Goal: Find contact information: Find contact information

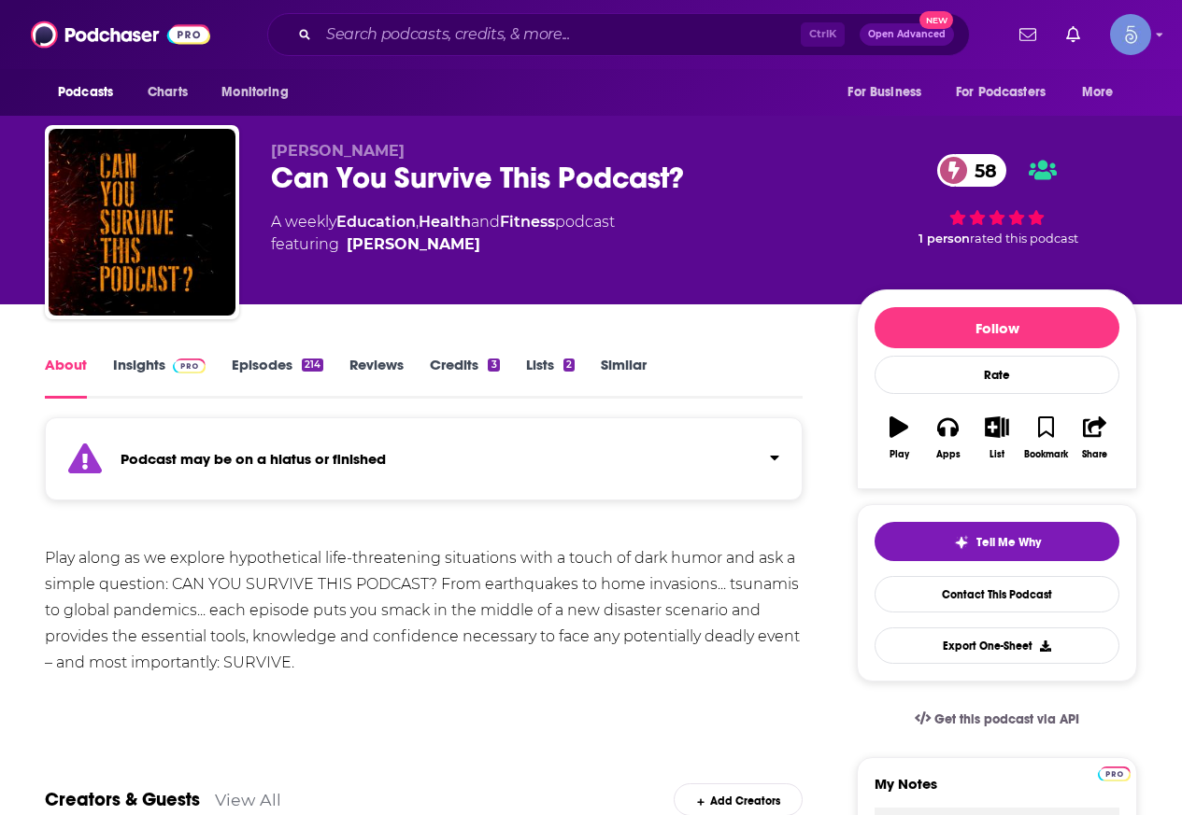
click at [165, 365] on span at bounding box center [185, 365] width 40 height 18
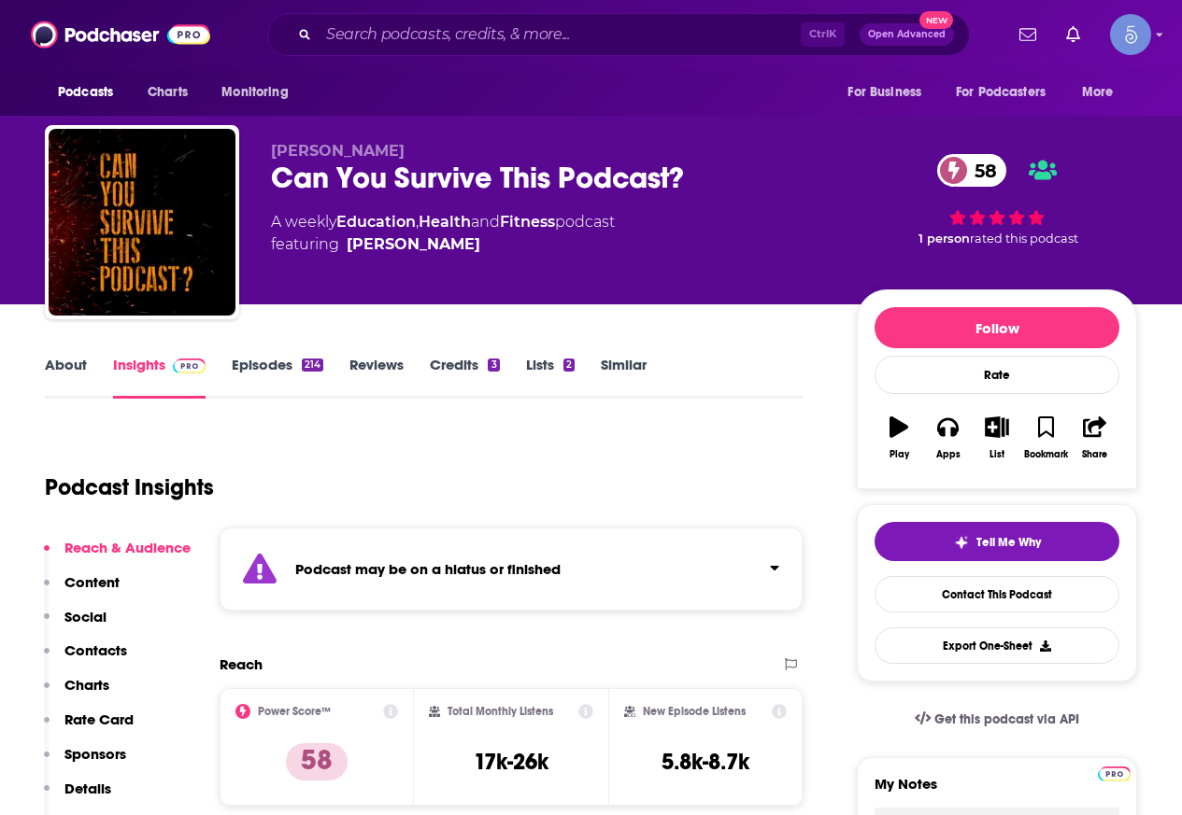
click at [240, 356] on link "Episodes 214" at bounding box center [278, 377] width 92 height 43
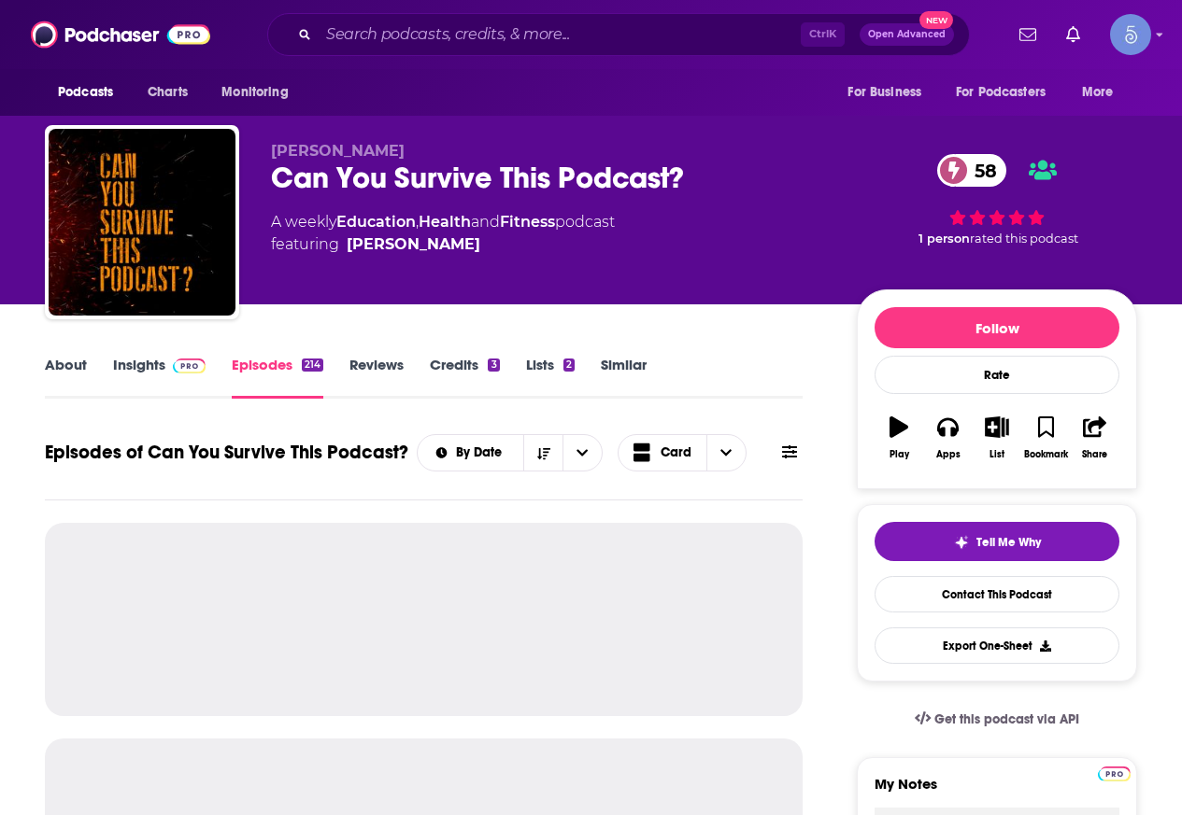
click at [179, 361] on img at bounding box center [189, 366] width 33 height 15
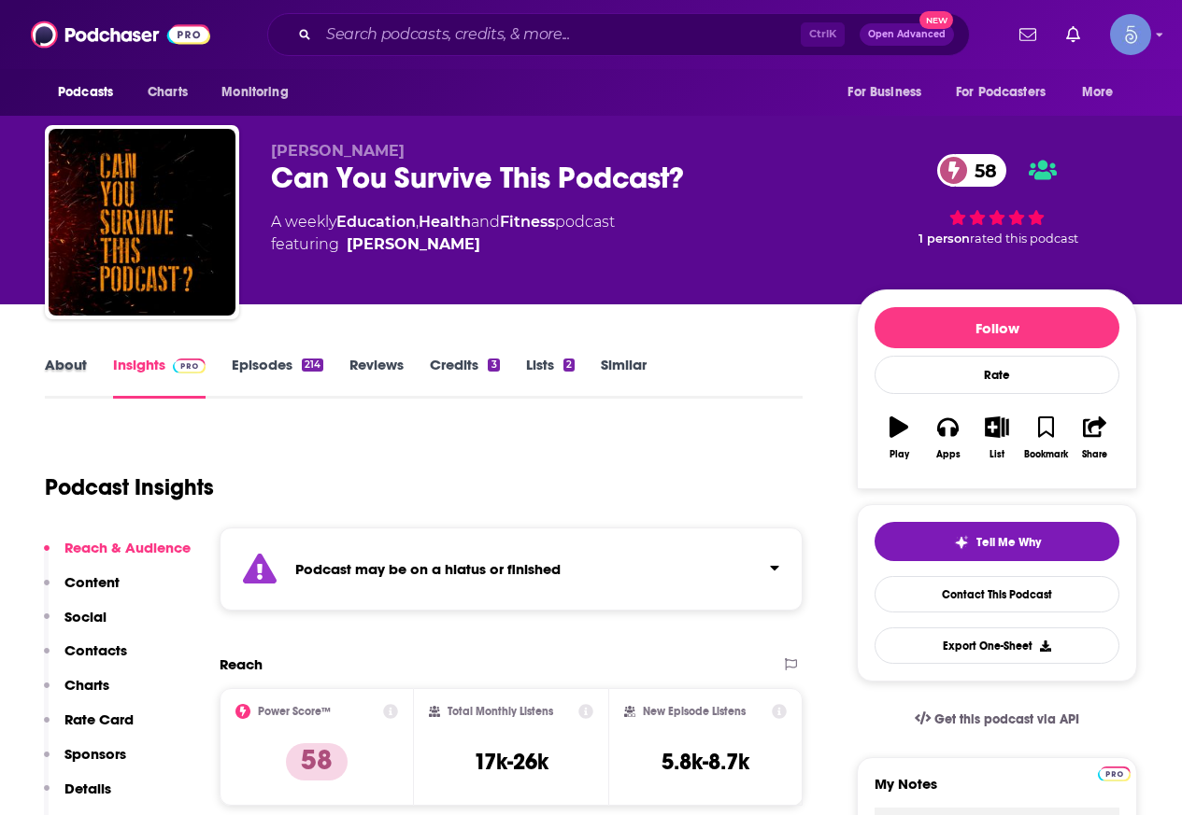
click at [91, 368] on div "About" at bounding box center [79, 377] width 68 height 43
click at [71, 368] on link "About" at bounding box center [66, 377] width 42 height 43
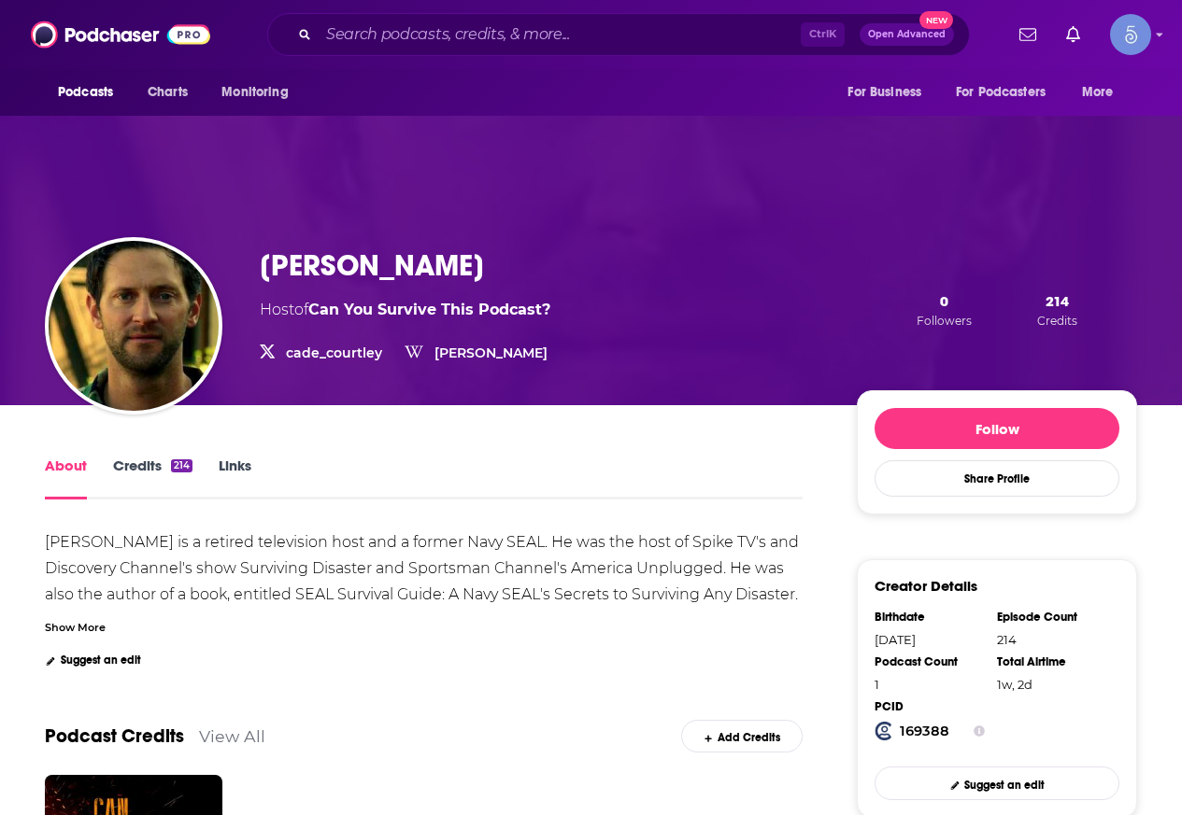
click at [78, 629] on div "Show More" at bounding box center [75, 626] width 61 height 18
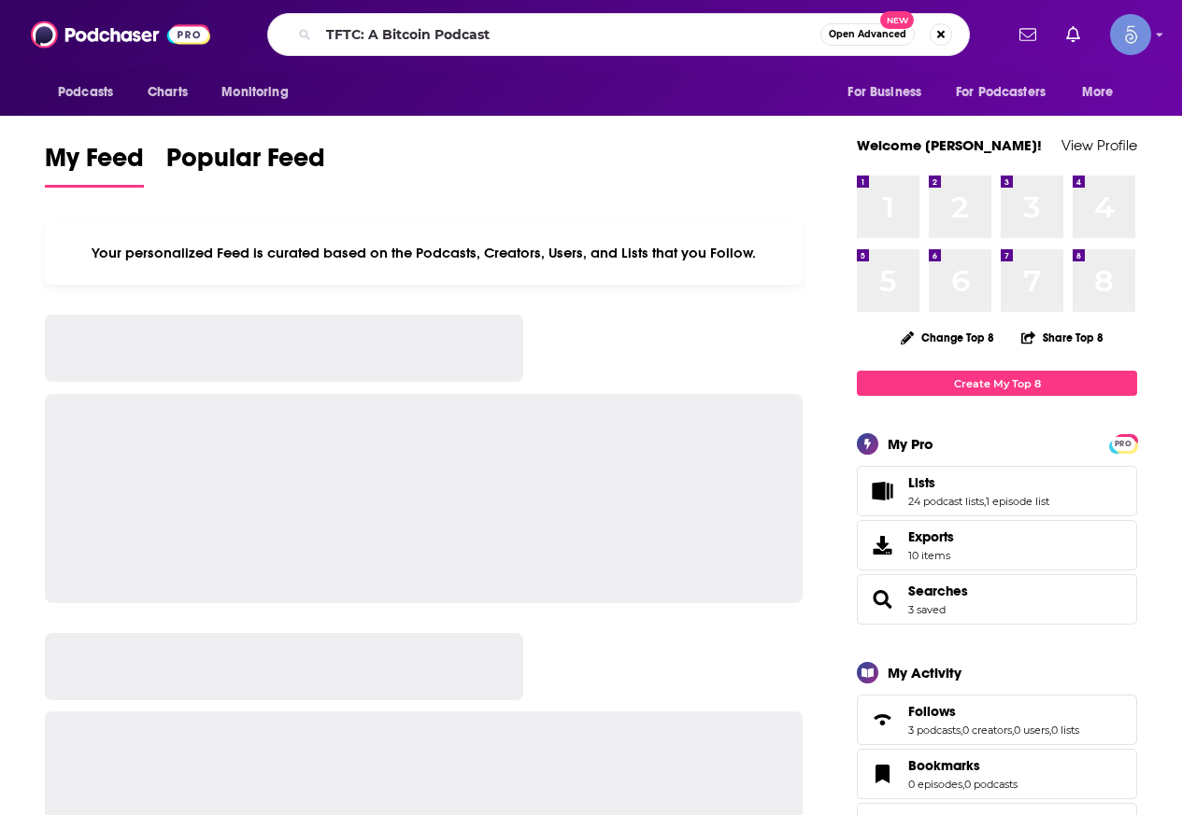
type input "TFTC: A Bitcoin Podcast"
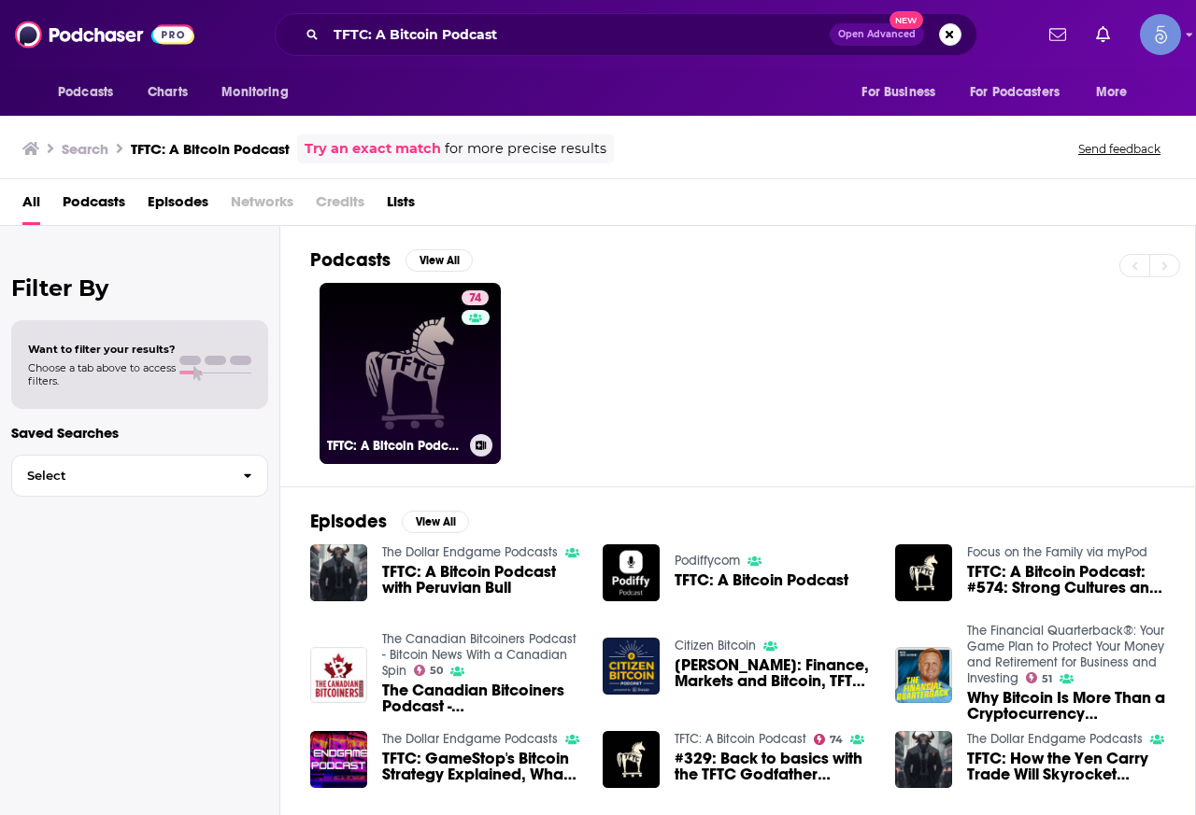
click at [410, 349] on link "74 TFTC: A Bitcoin Podcast" at bounding box center [409, 373] width 181 height 181
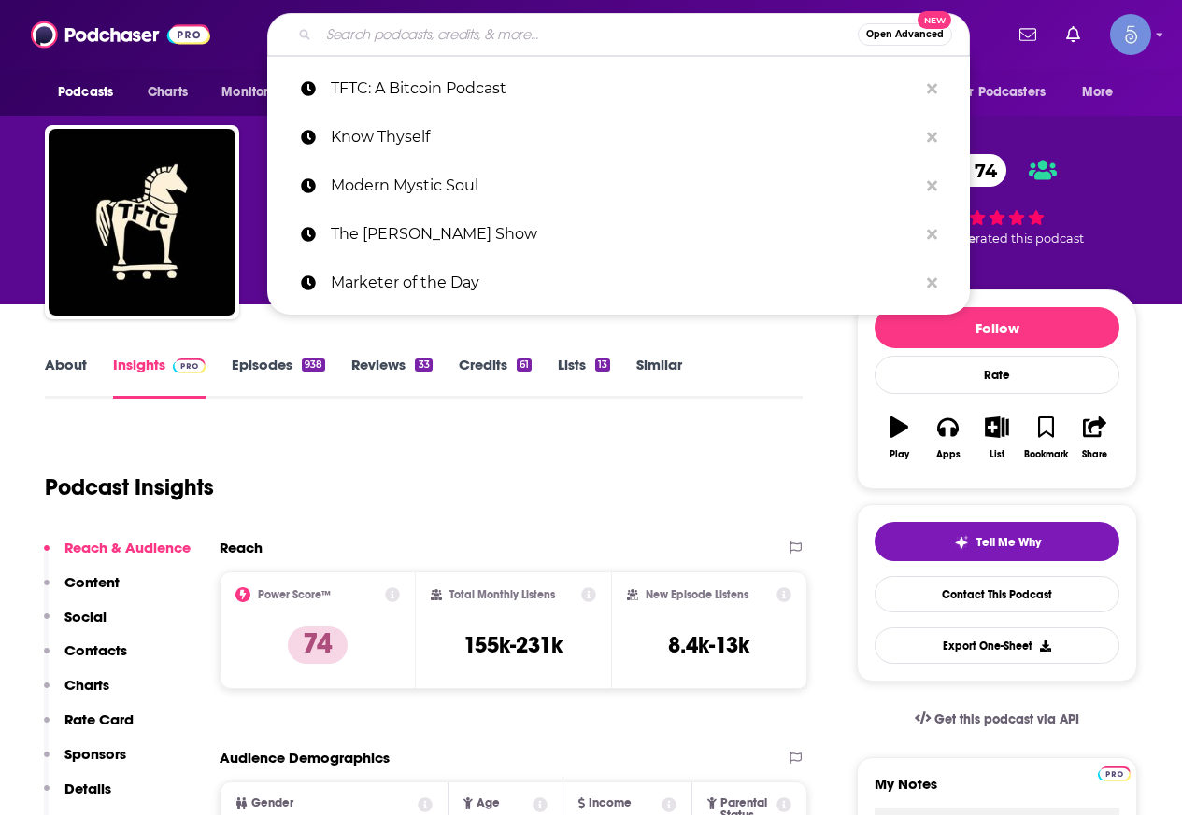
click at [618, 39] on input "Search podcasts, credits, & more..." at bounding box center [588, 35] width 539 height 30
paste input "[PERSON_NAME][EMAIL_ADDRESS][DOMAIN_NAME]; [PERSON_NAME][EMAIL_ADDRESS][DOMAIN_…"
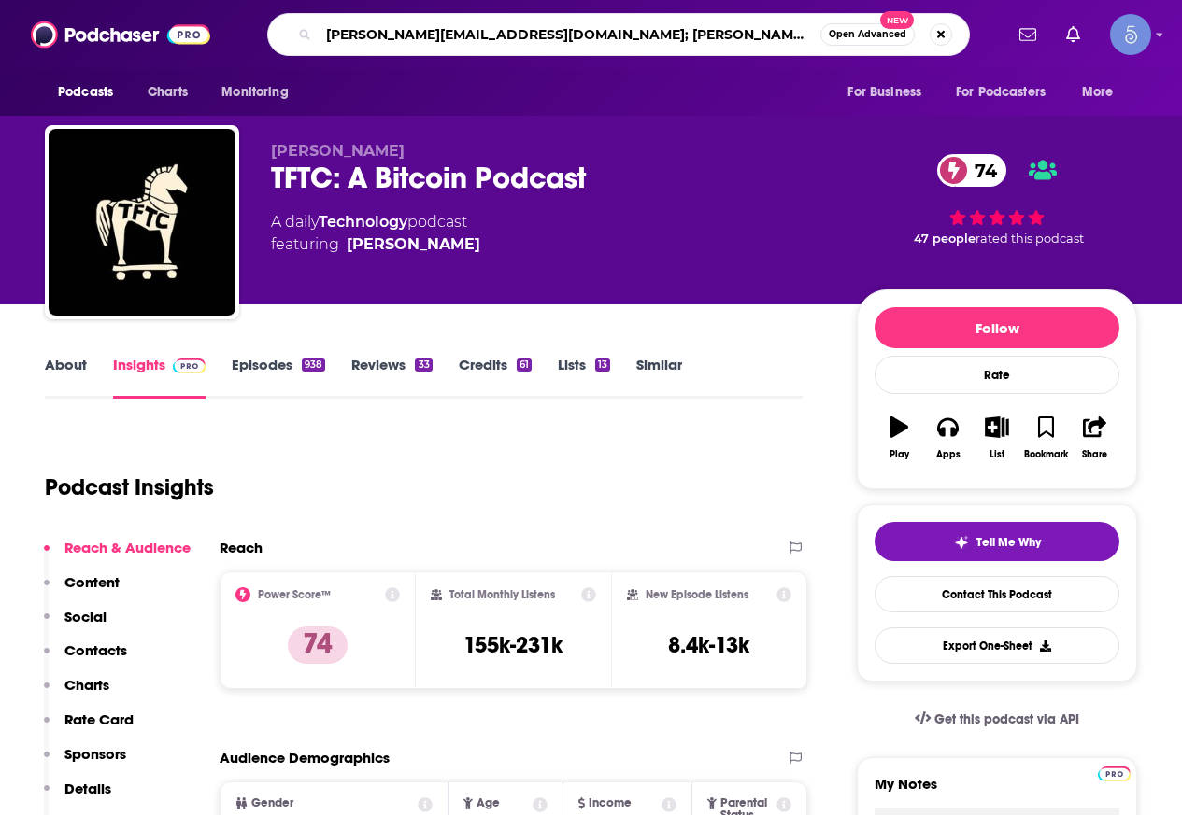
click at [757, 30] on input "natalie@talkingbitcoin.com; natalie@nbpodcasts.com" at bounding box center [570, 35] width 502 height 30
type input "natalie@talkingbitcoin.com; natalie@nbpodcasts.com"
click at [936, 35] on button "Search podcasts, credits, & more..." at bounding box center [940, 34] width 22 height 22
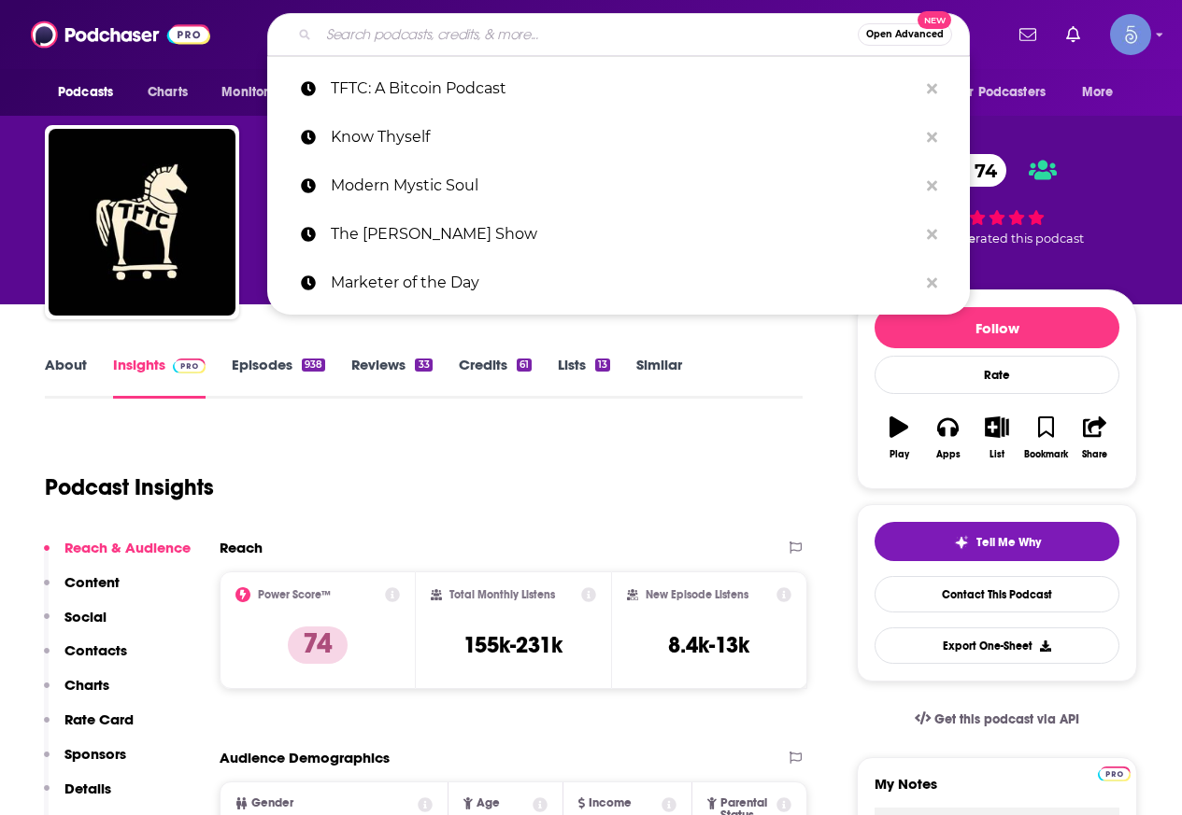
click at [489, 39] on input "Search podcasts, credits, & more..." at bounding box center [588, 35] width 539 height 30
paste input "Wealth Formula"
type input "Wealth Formula"
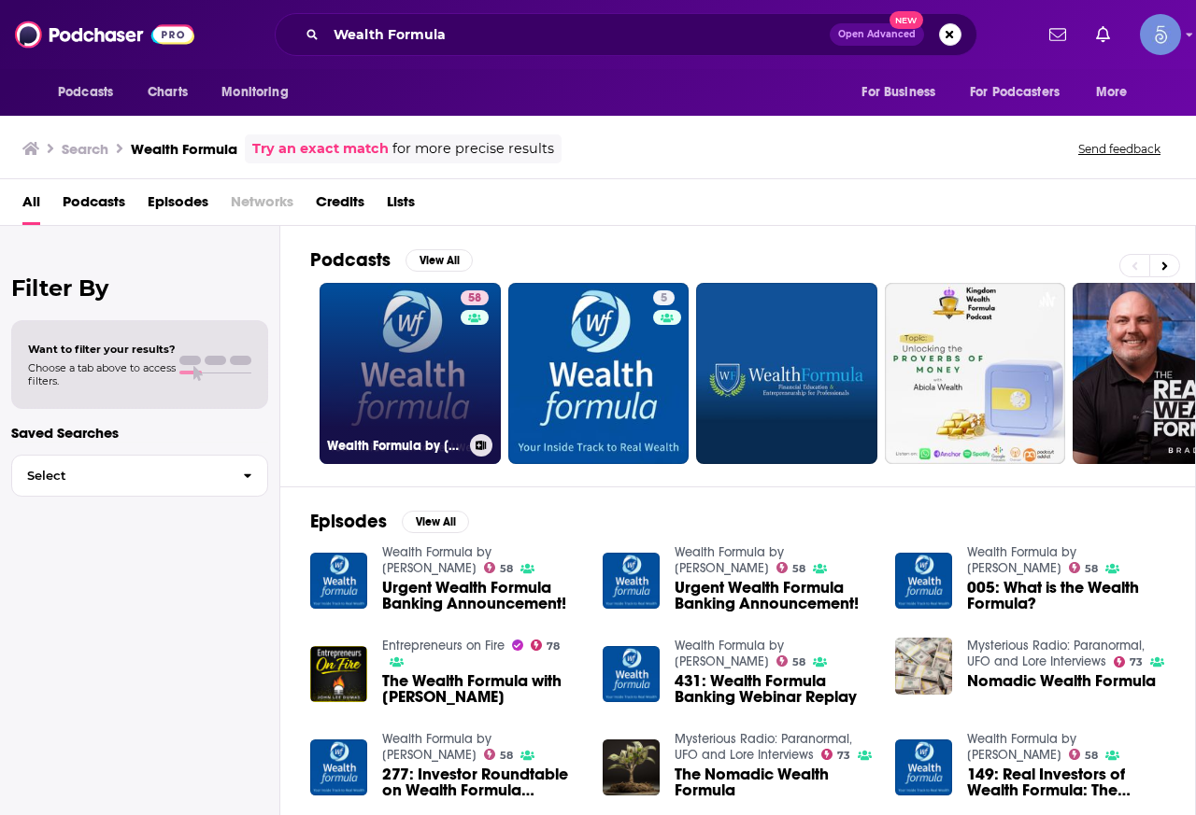
click at [376, 348] on link "58 Wealth Formula by Buck Joffrey" at bounding box center [409, 373] width 181 height 181
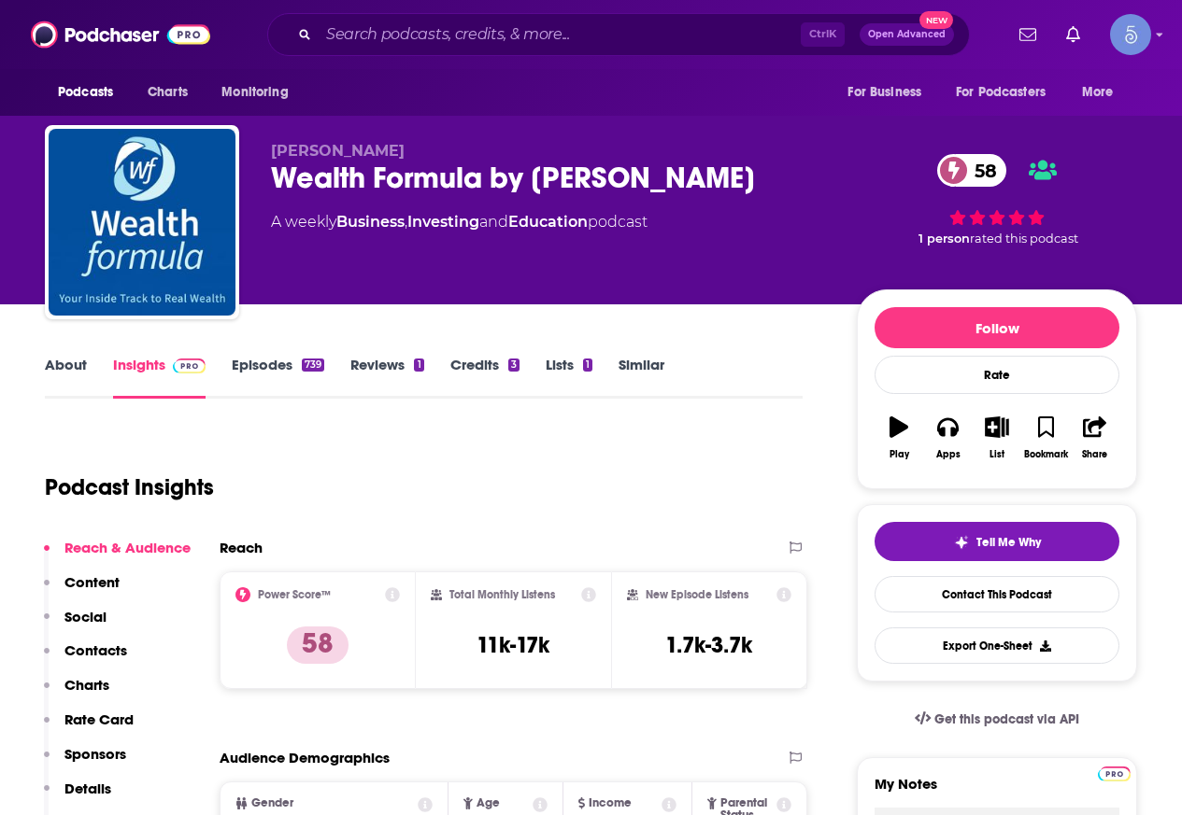
click at [53, 362] on link "About" at bounding box center [66, 377] width 42 height 43
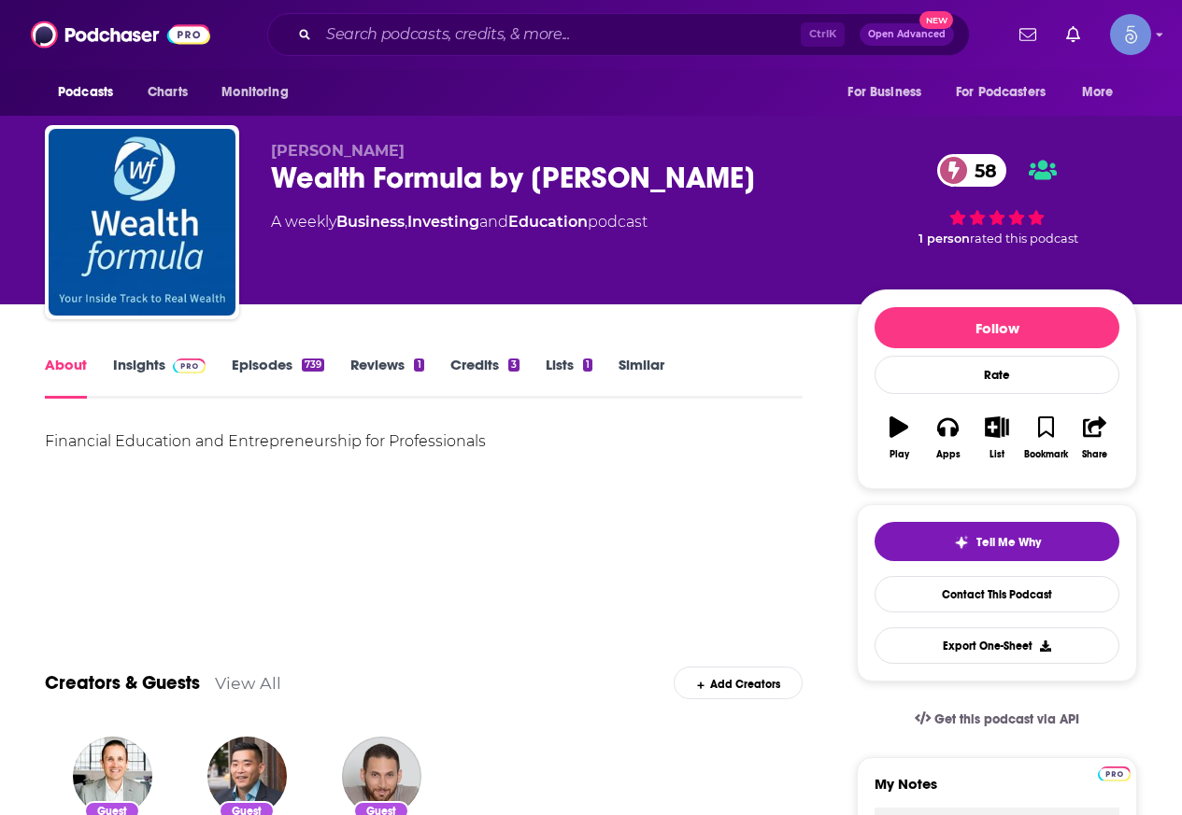
click at [128, 364] on link "Insights" at bounding box center [159, 377] width 92 height 43
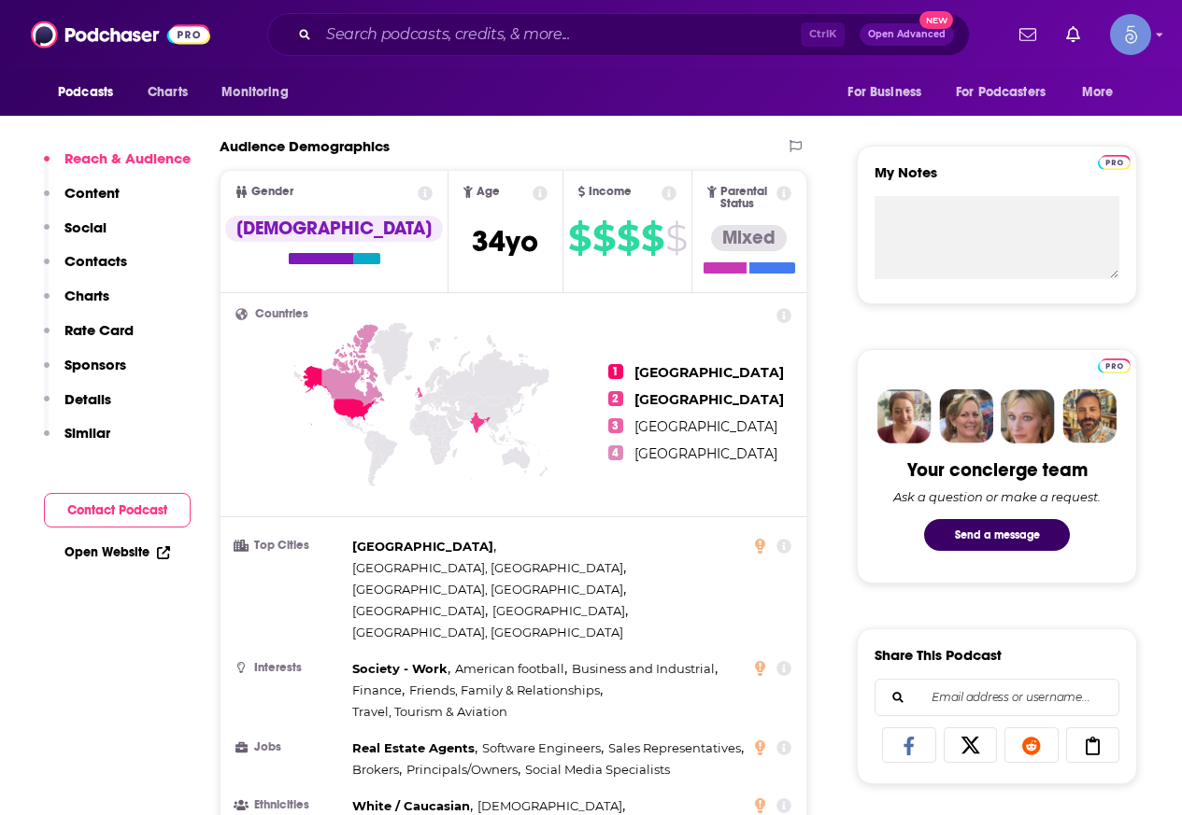
scroll to position [654, 0]
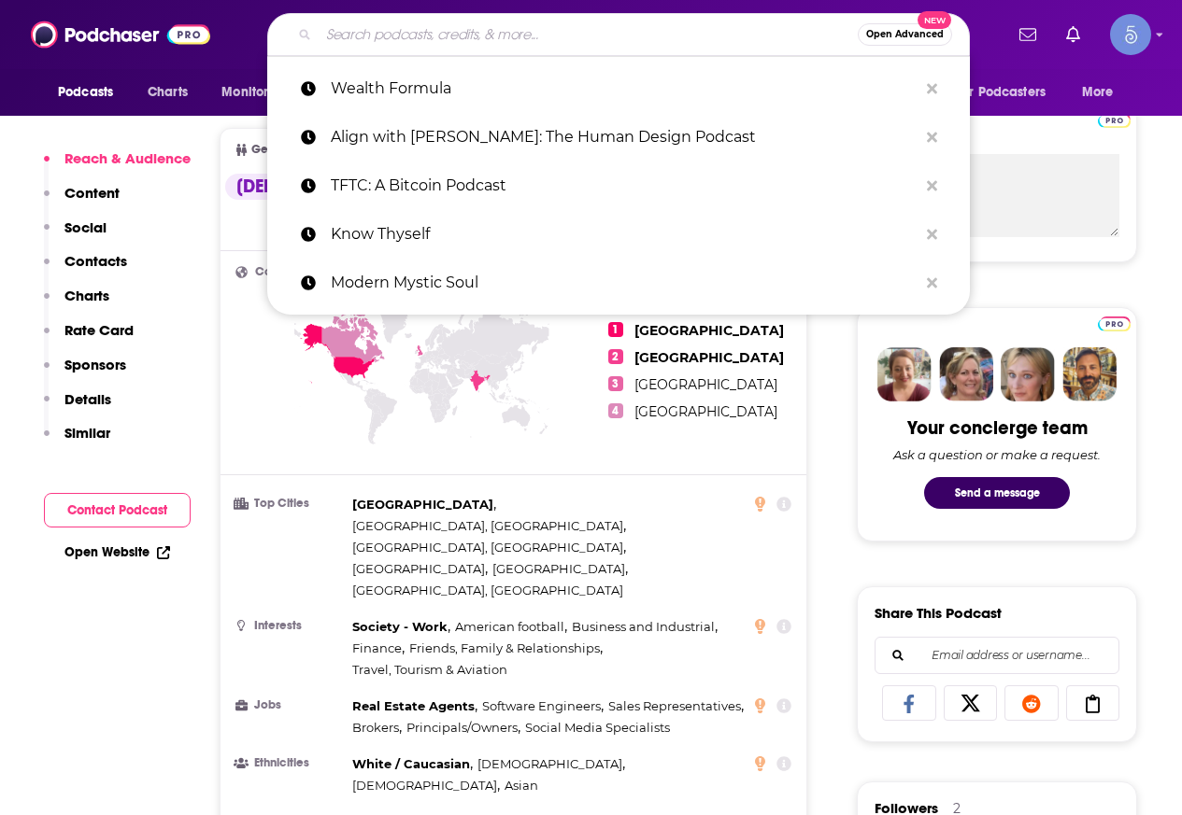
click at [432, 24] on input "Search podcasts, credits, & more..." at bounding box center [588, 35] width 539 height 30
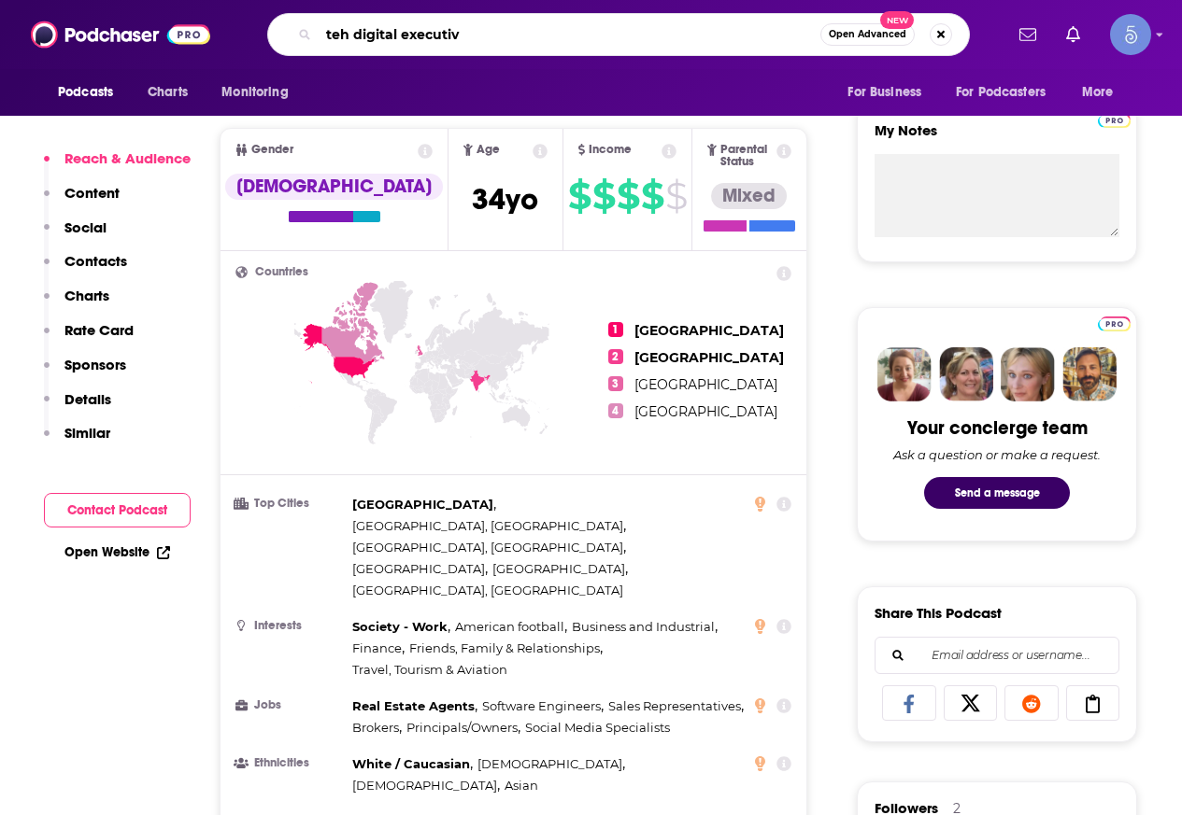
type input "teh digital executive"
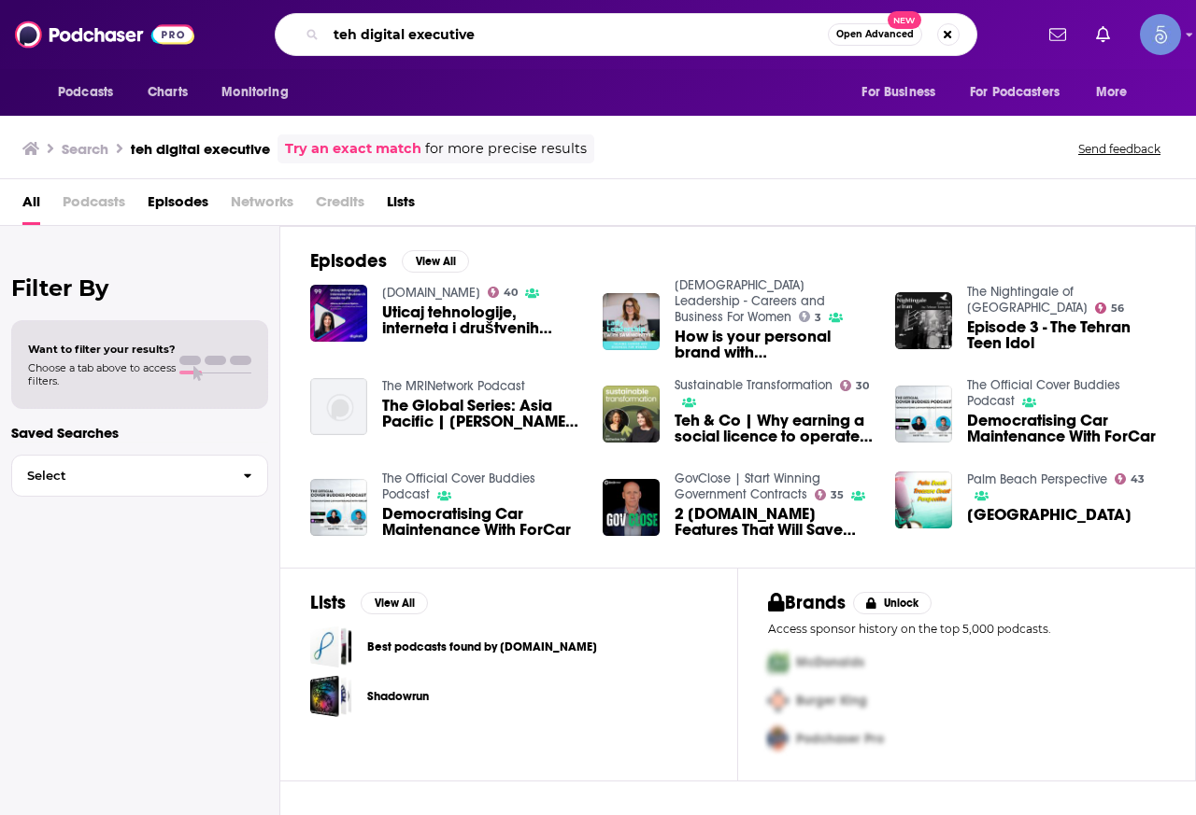
drag, startPoint x: 361, startPoint y: 33, endPoint x: 64, endPoint y: 33, distance: 296.1
click at [69, 33] on div "Podcasts Charts Monitoring teh digital executive Open Advanced New For Business…" at bounding box center [598, 34] width 1196 height 69
type input "digital executive"
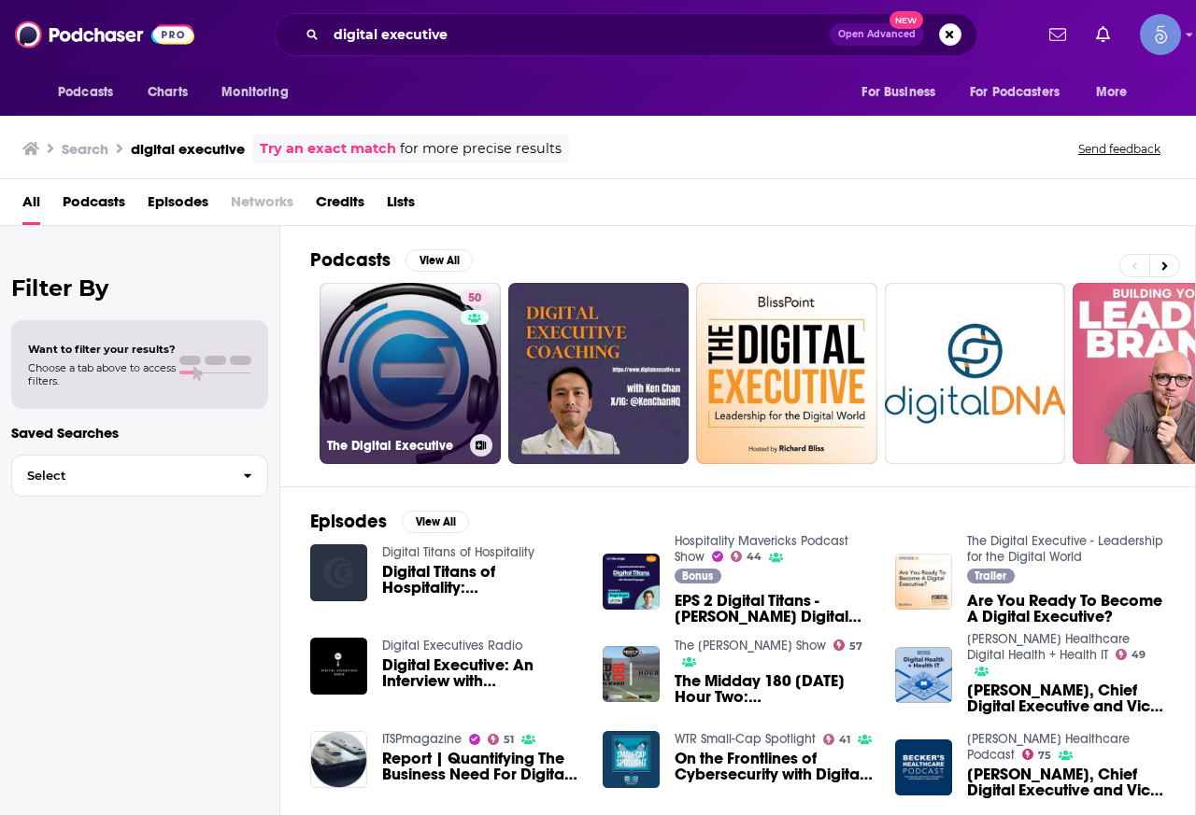
click at [381, 356] on link "50 The Digital Executive" at bounding box center [409, 373] width 181 height 181
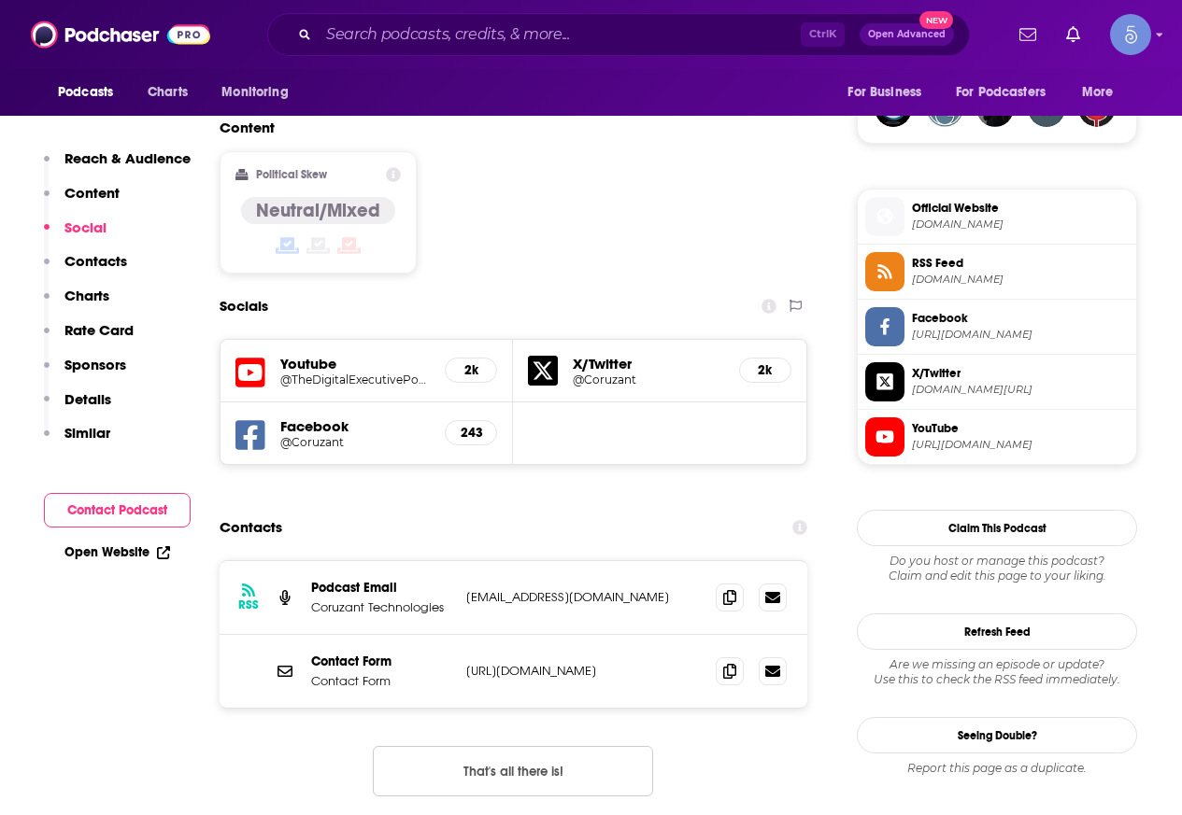
scroll to position [1401, 0]
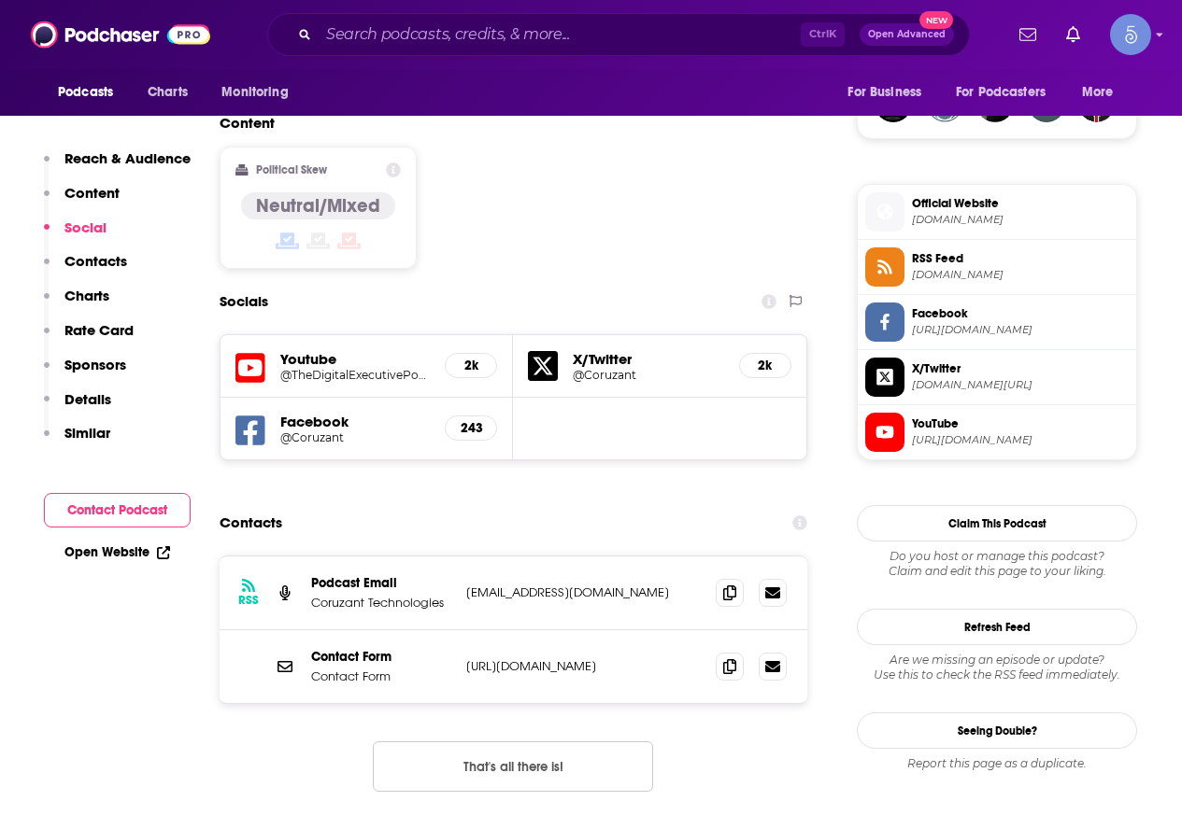
click at [616, 505] on div "Contacts" at bounding box center [514, 522] width 588 height 35
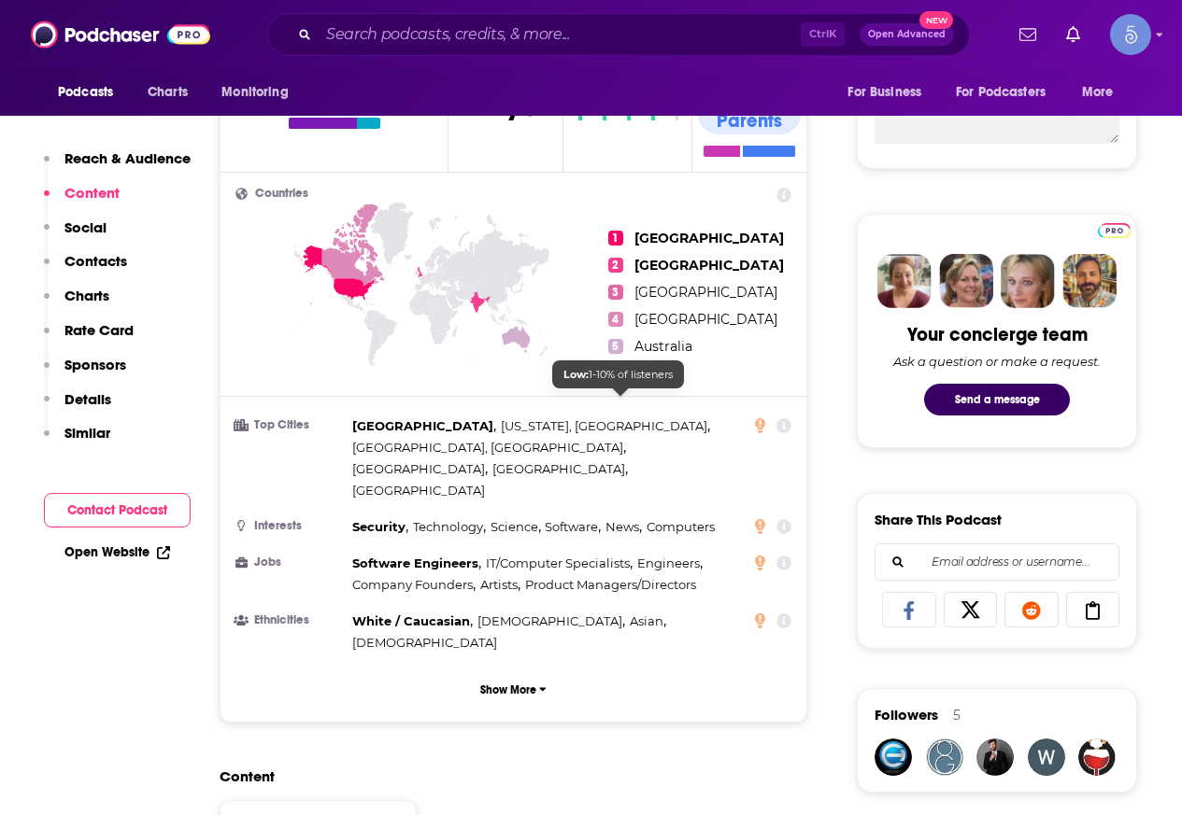
scroll to position [93, 0]
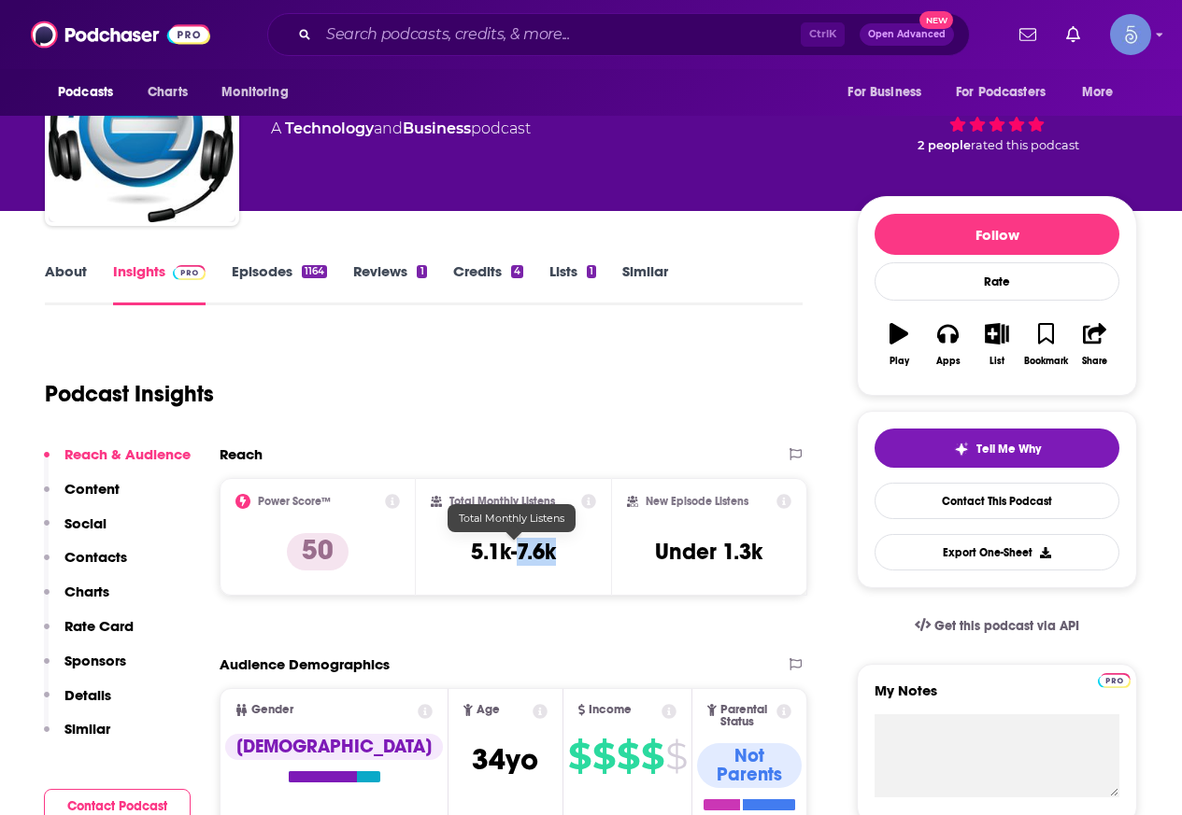
drag, startPoint x: 560, startPoint y: 555, endPoint x: 515, endPoint y: 548, distance: 46.2
click at [515, 548] on div "Total Monthly Listens 5.1k-7.6k" at bounding box center [514, 537] width 166 height 86
copy h3 "7.6k"
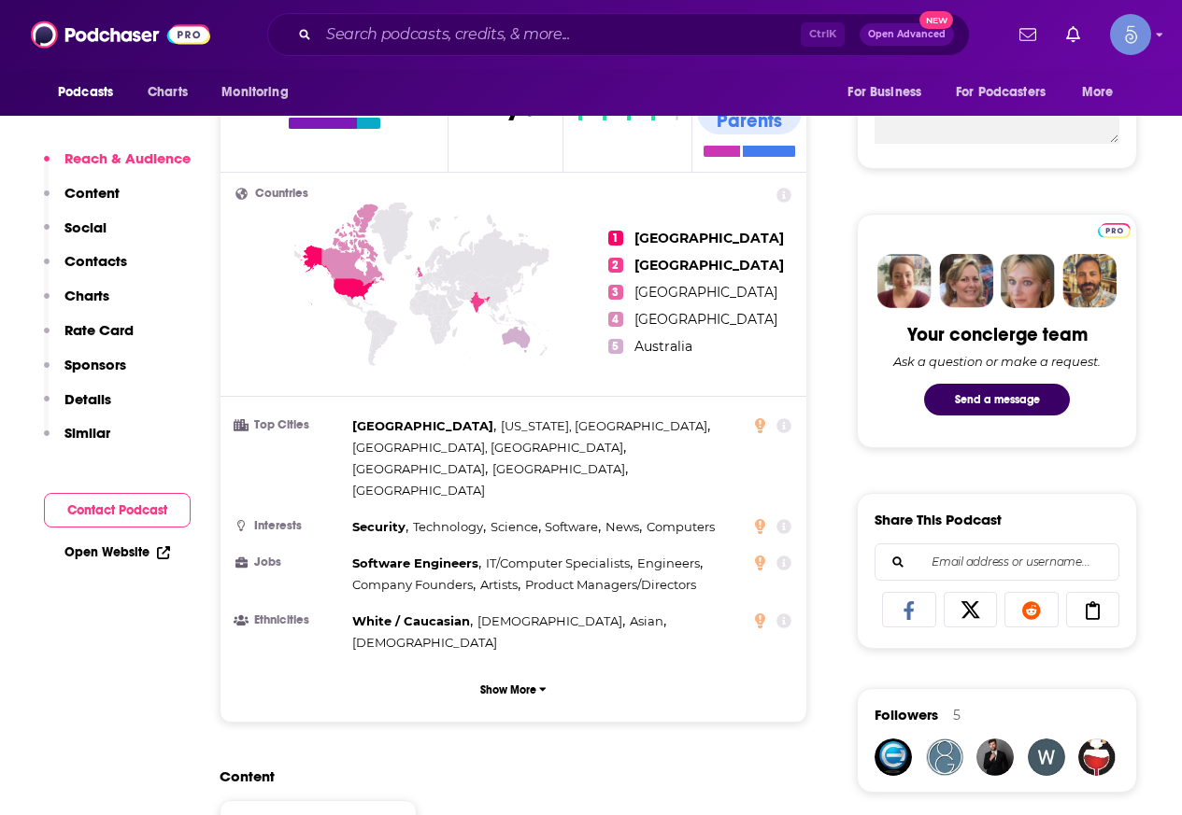
scroll to position [1401, 0]
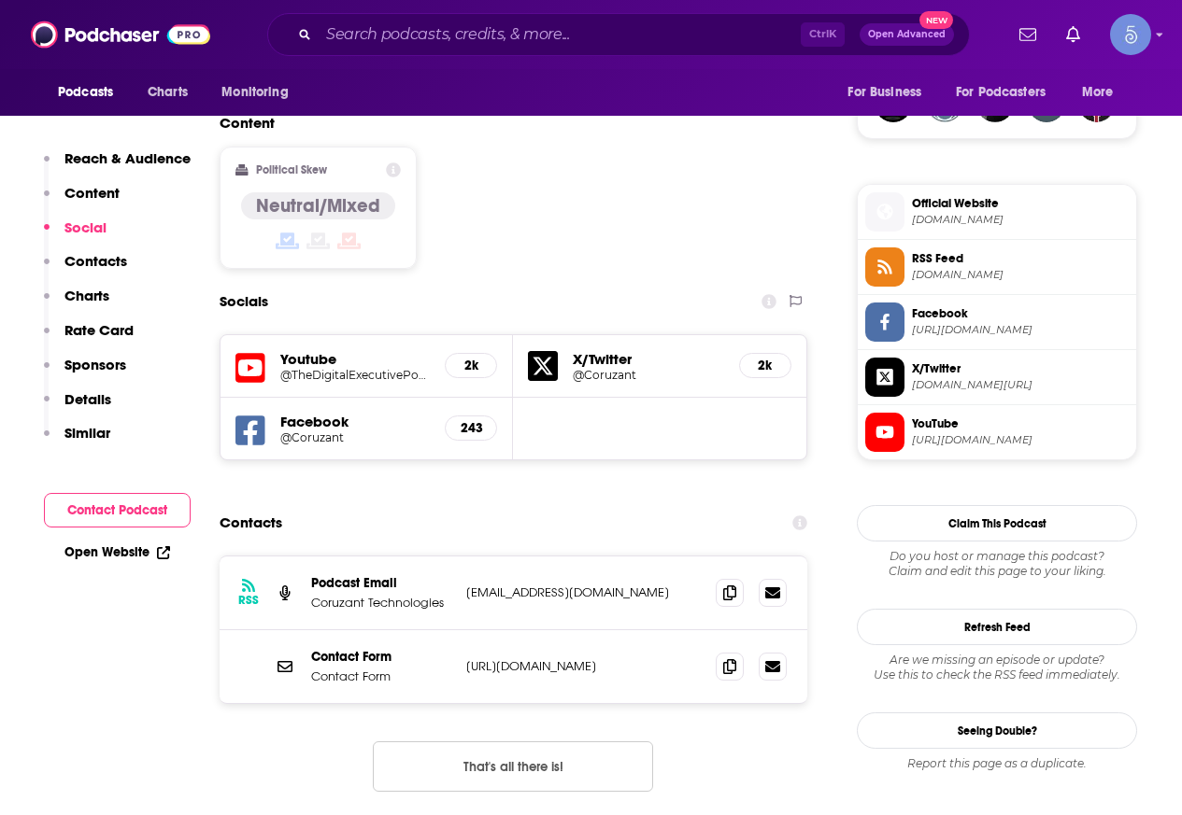
click at [609, 350] on h5 "X/Twitter" at bounding box center [648, 359] width 150 height 18
click at [310, 398] on div "Facebook @Coruzant 243" at bounding box center [366, 429] width 292 height 62
click at [313, 431] on h5 "@Coruzant" at bounding box center [354, 438] width 149 height 14
